Goal: Find specific page/section: Find specific page/section

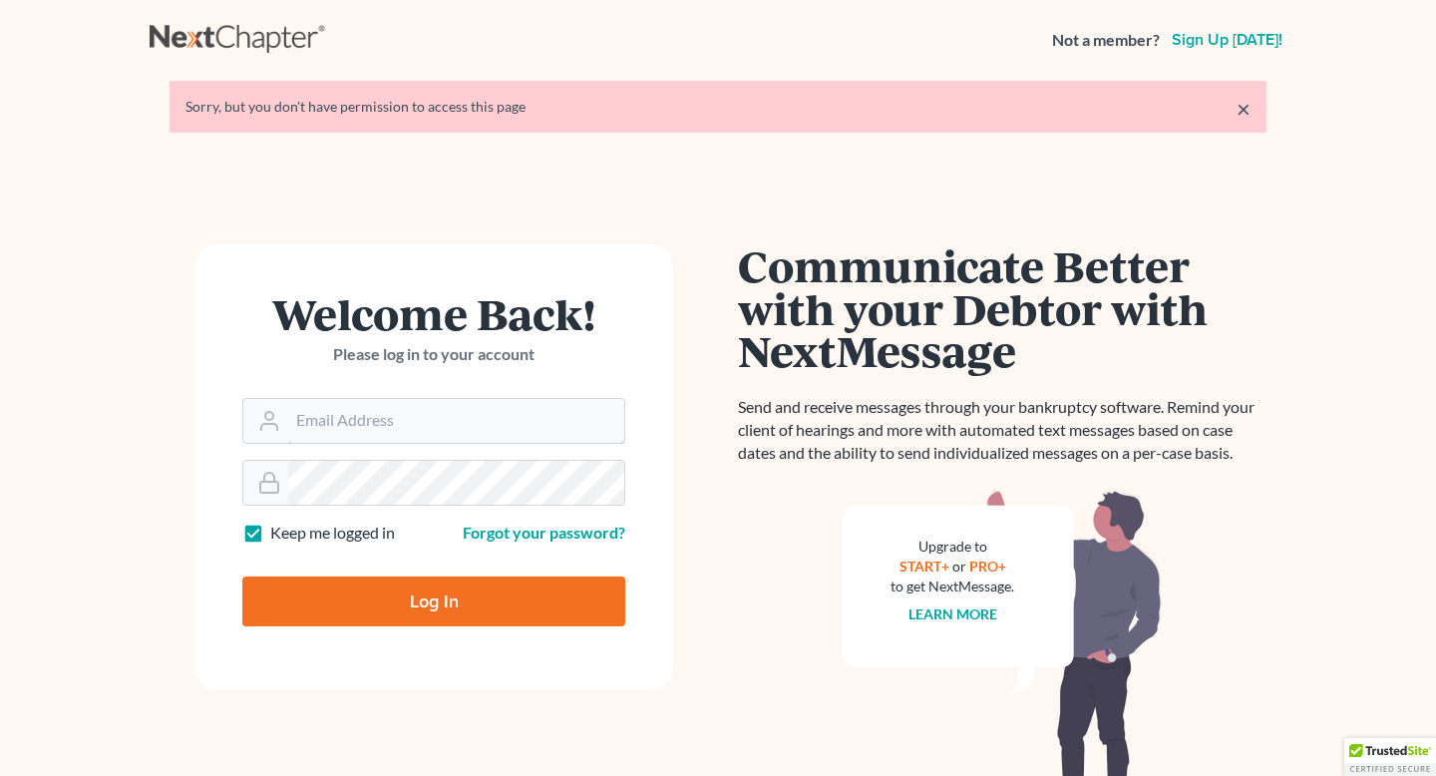
type input "[PERSON_NAME][EMAIL_ADDRESS][DOMAIN_NAME]"
click at [386, 612] on input "Log In" at bounding box center [433, 601] width 383 height 50
type input "Thinking..."
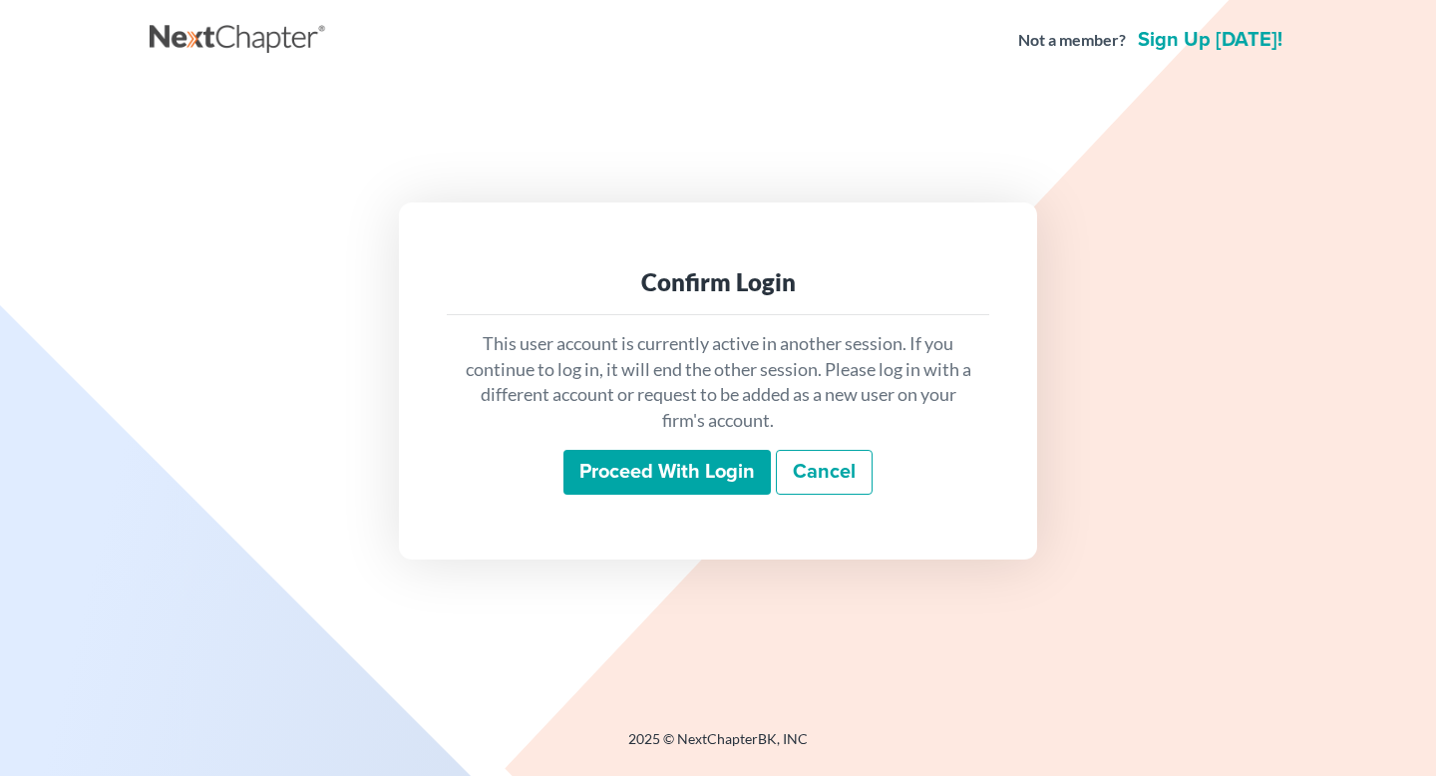
click at [639, 478] on input "Proceed with login" at bounding box center [666, 473] width 207 height 46
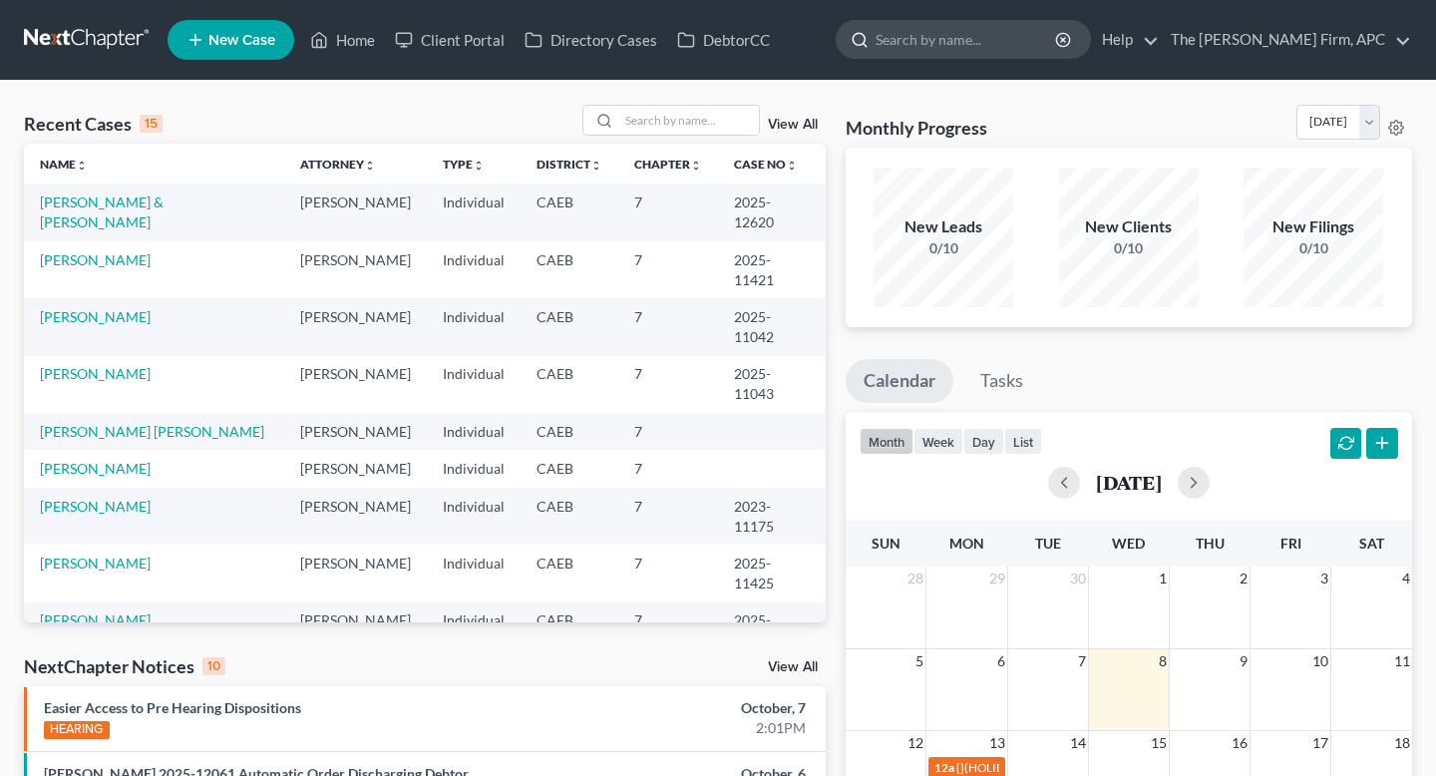
click at [1048, 41] on input "search" at bounding box center [966, 39] width 182 height 37
type input "[PERSON_NAME]"
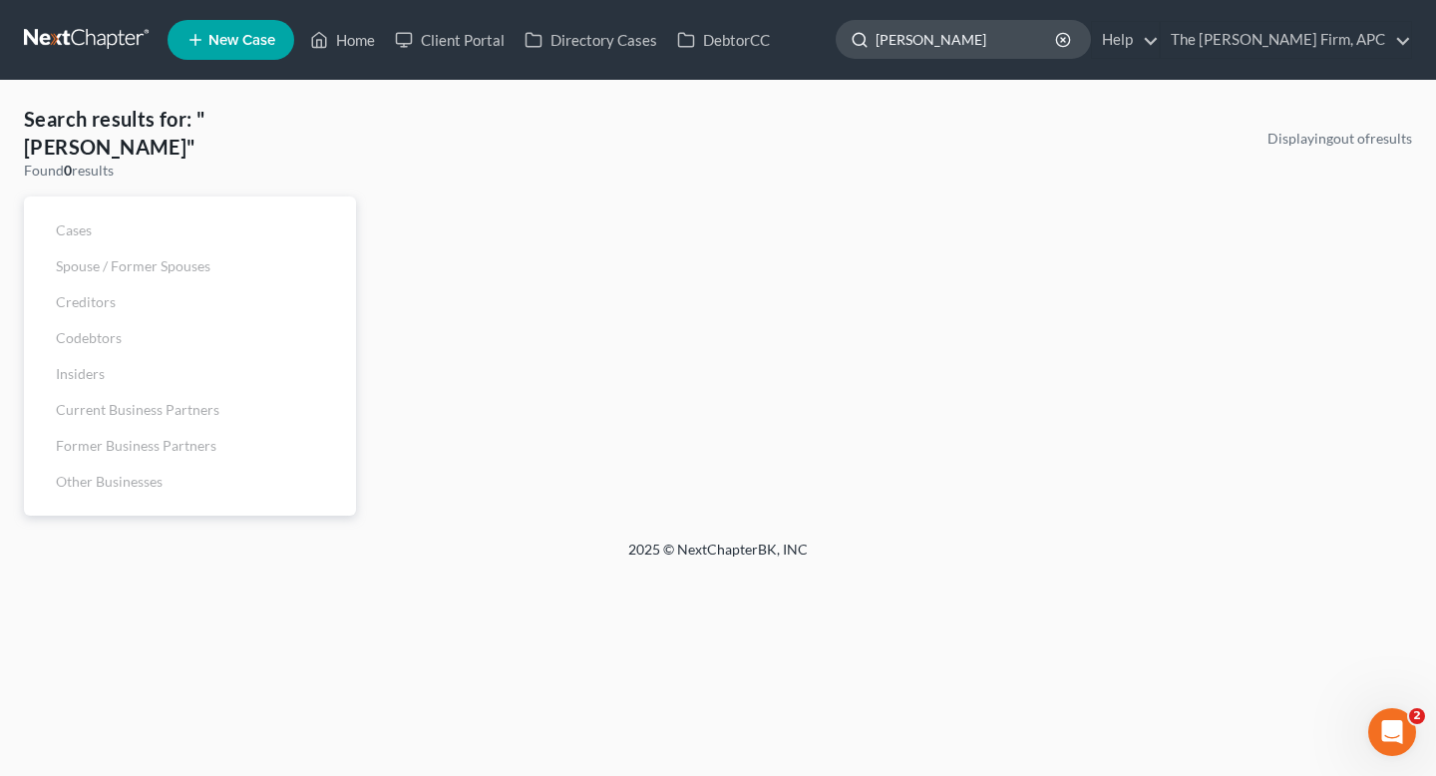
click at [983, 54] on input "[PERSON_NAME]" at bounding box center [966, 39] width 182 height 37
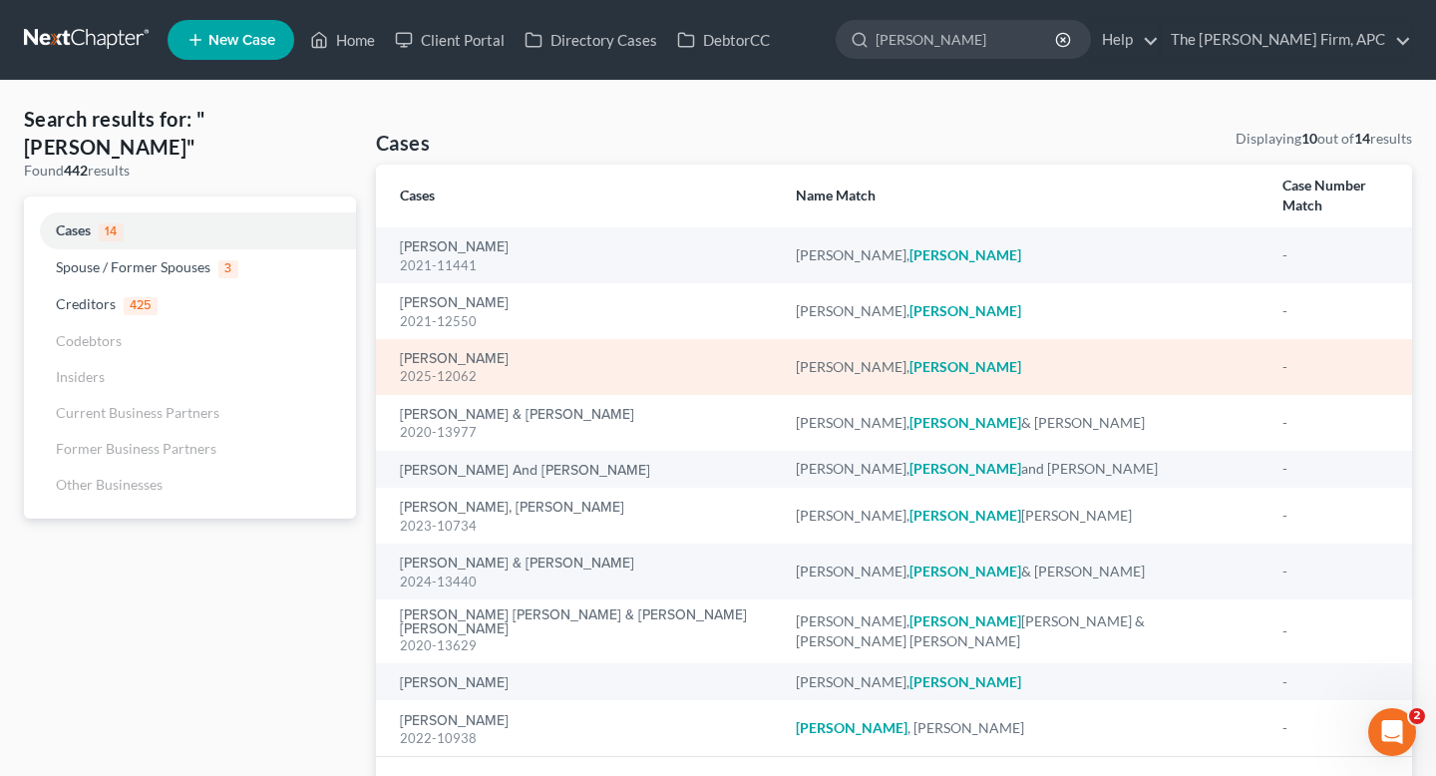
type input "[PERSON_NAME]"
click at [437, 367] on div "2025-12062" at bounding box center [582, 376] width 364 height 19
click at [434, 352] on link "[PERSON_NAME]" at bounding box center [454, 359] width 109 height 14
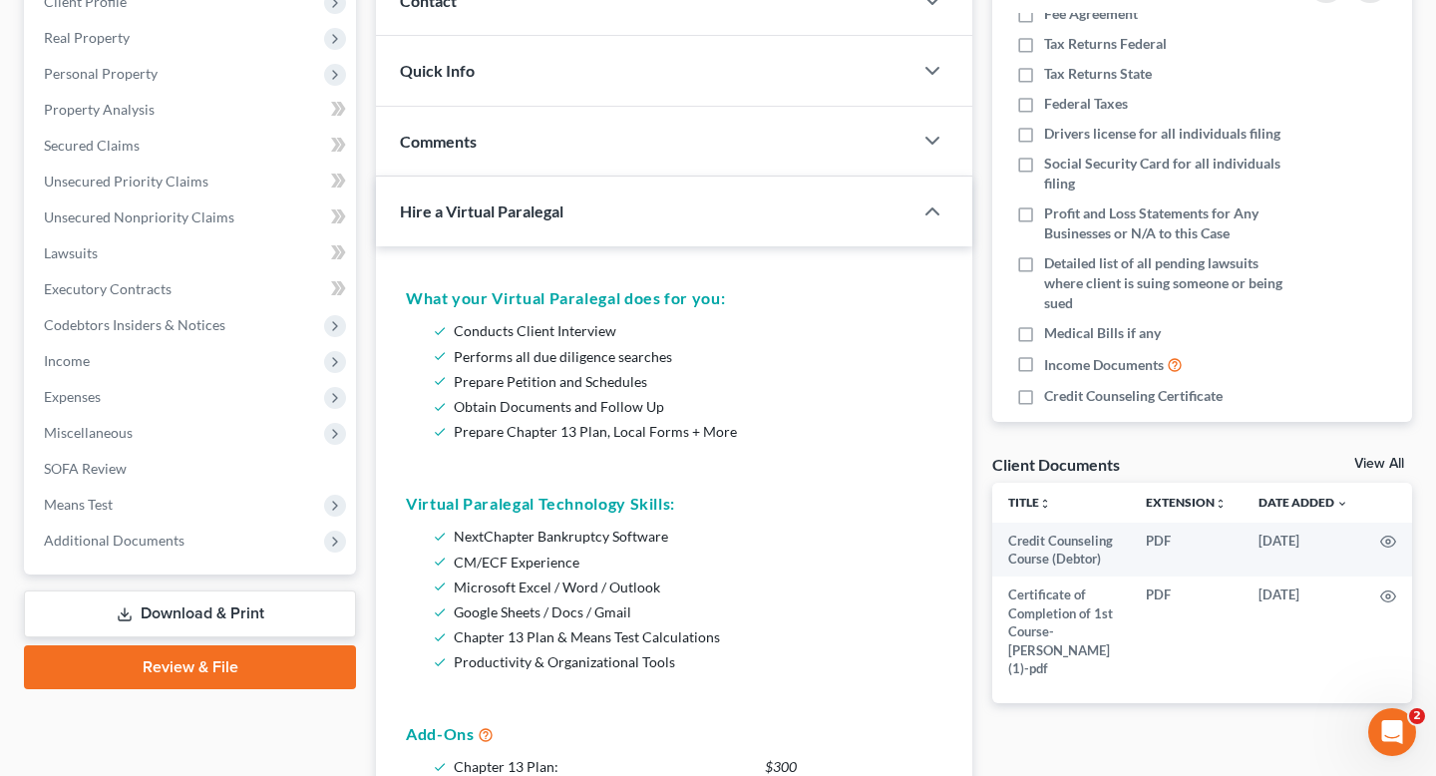
scroll to position [54, 0]
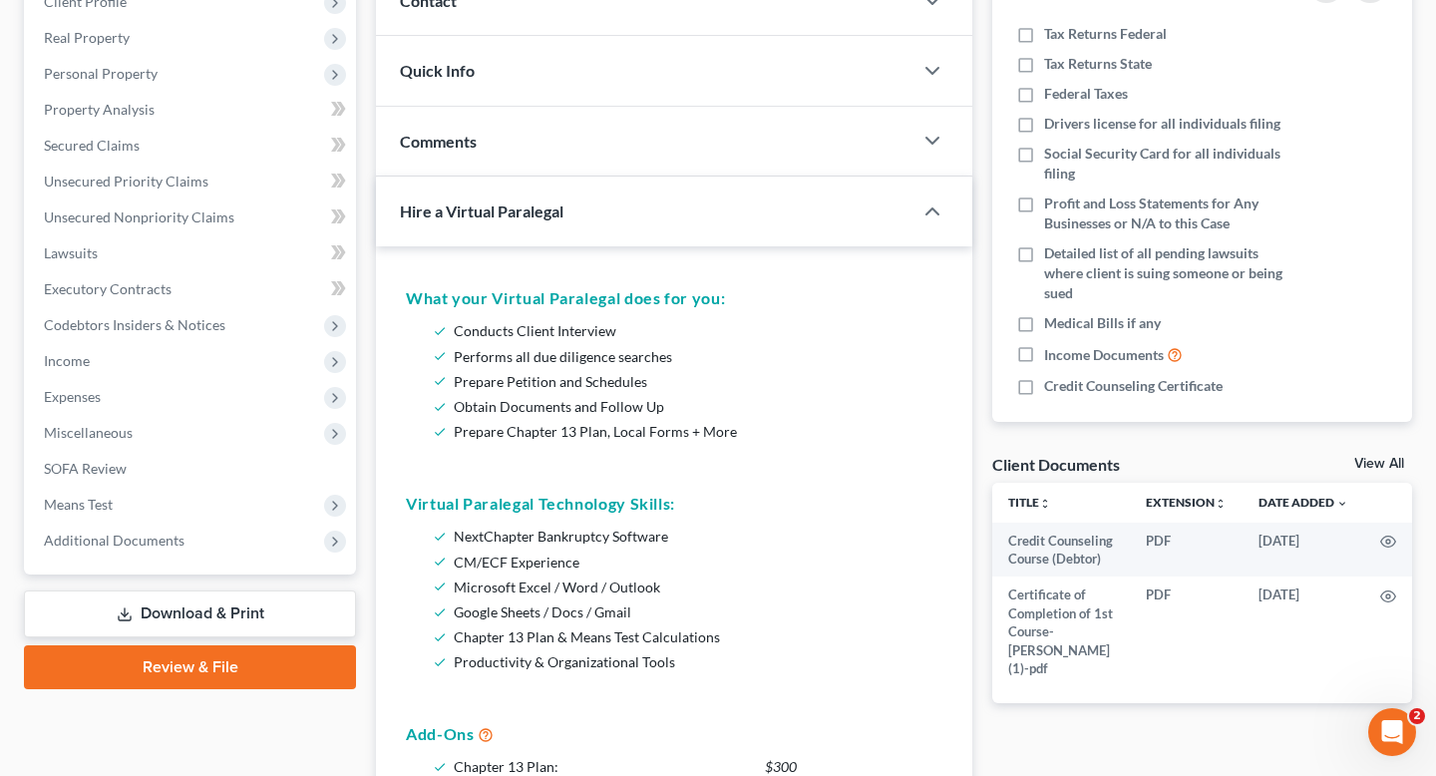
click at [1393, 464] on link "View All" at bounding box center [1379, 464] width 50 height 14
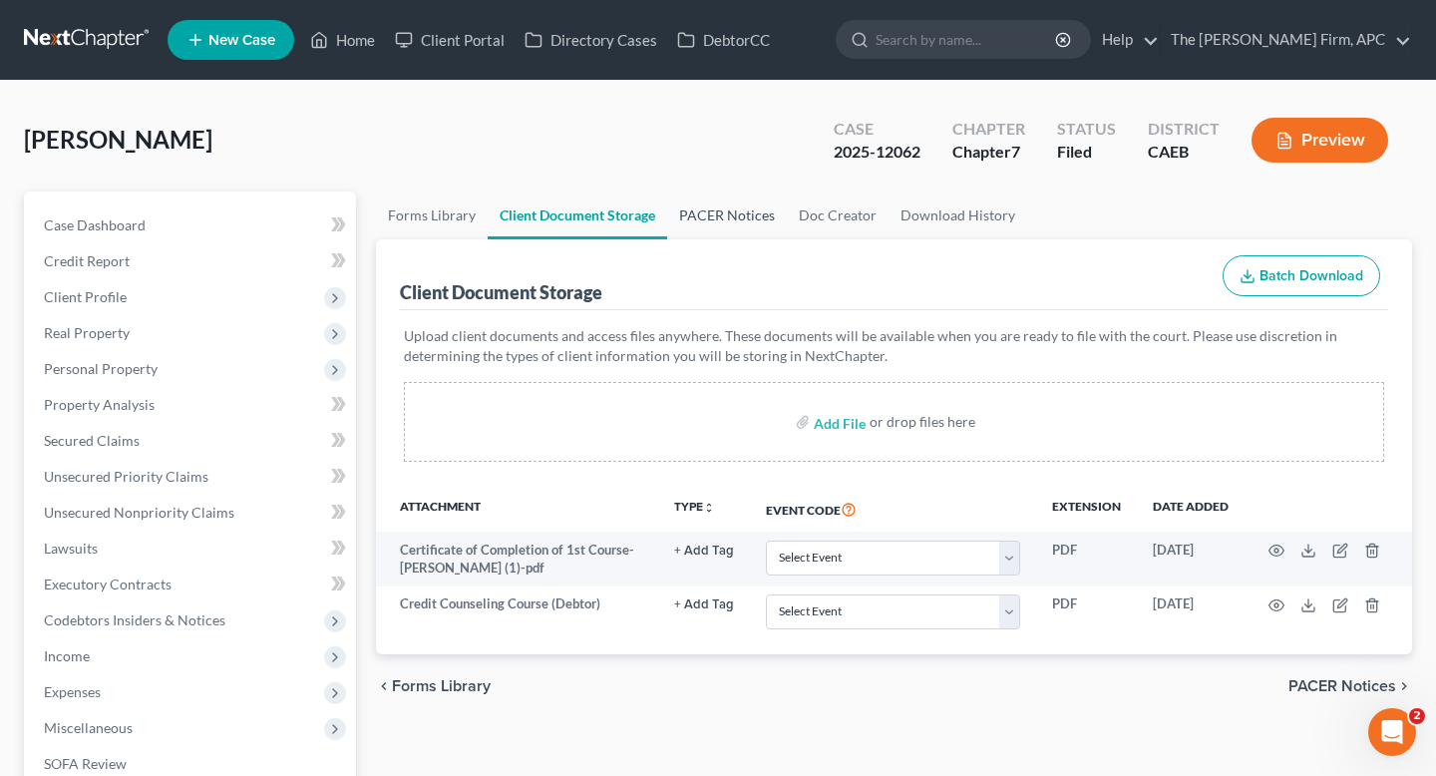
click at [721, 216] on link "PACER Notices" at bounding box center [727, 215] width 120 height 48
